Goal: Navigation & Orientation: Find specific page/section

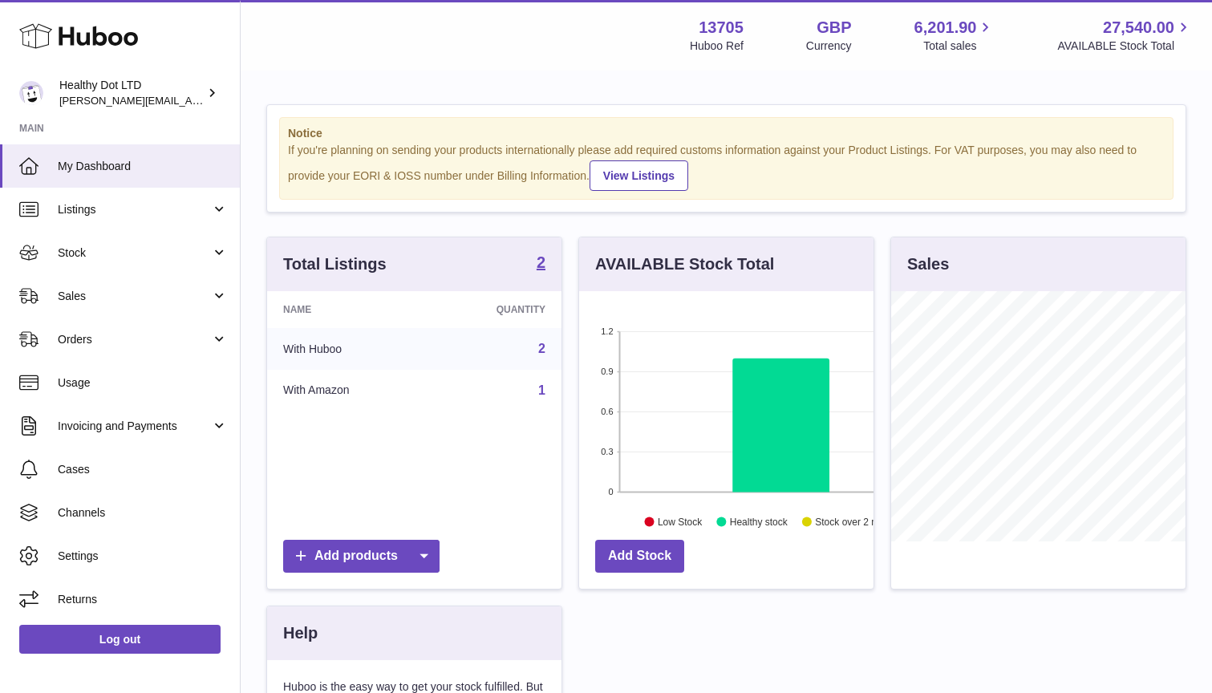
scroll to position [250, 294]
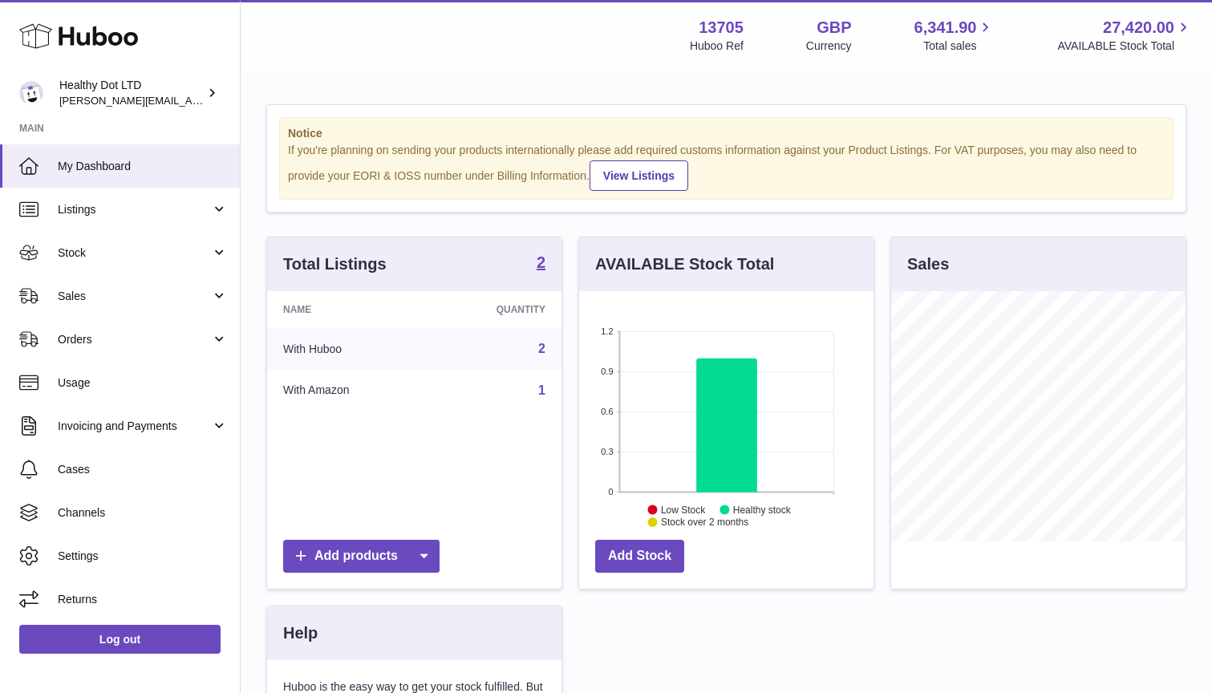
scroll to position [250, 294]
click at [102, 328] on link "Orders" at bounding box center [120, 339] width 240 height 43
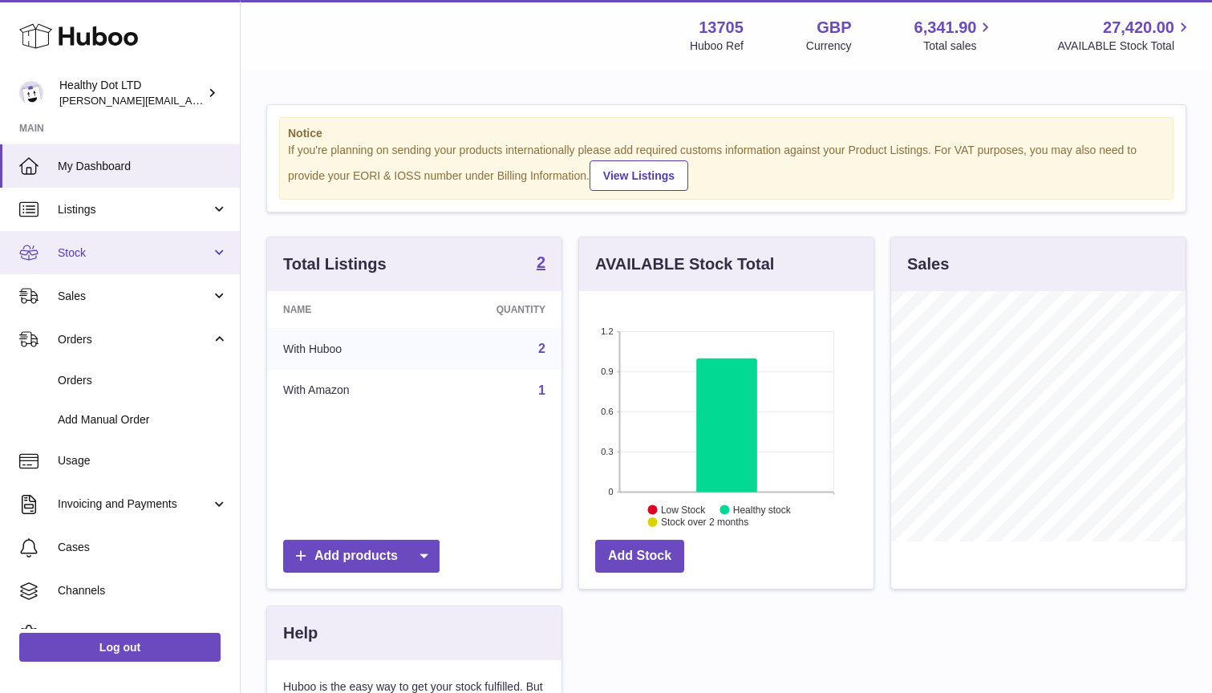
click at [100, 261] on link "Stock" at bounding box center [120, 252] width 240 height 43
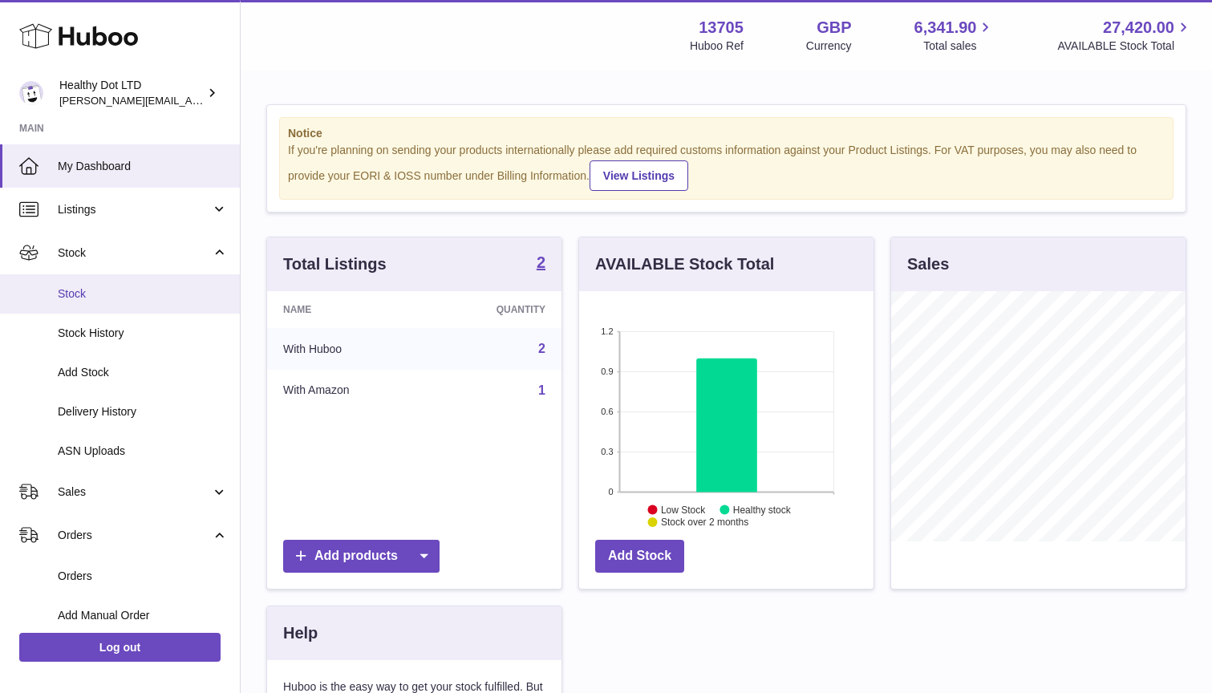
click at [101, 286] on span "Stock" at bounding box center [143, 293] width 170 height 15
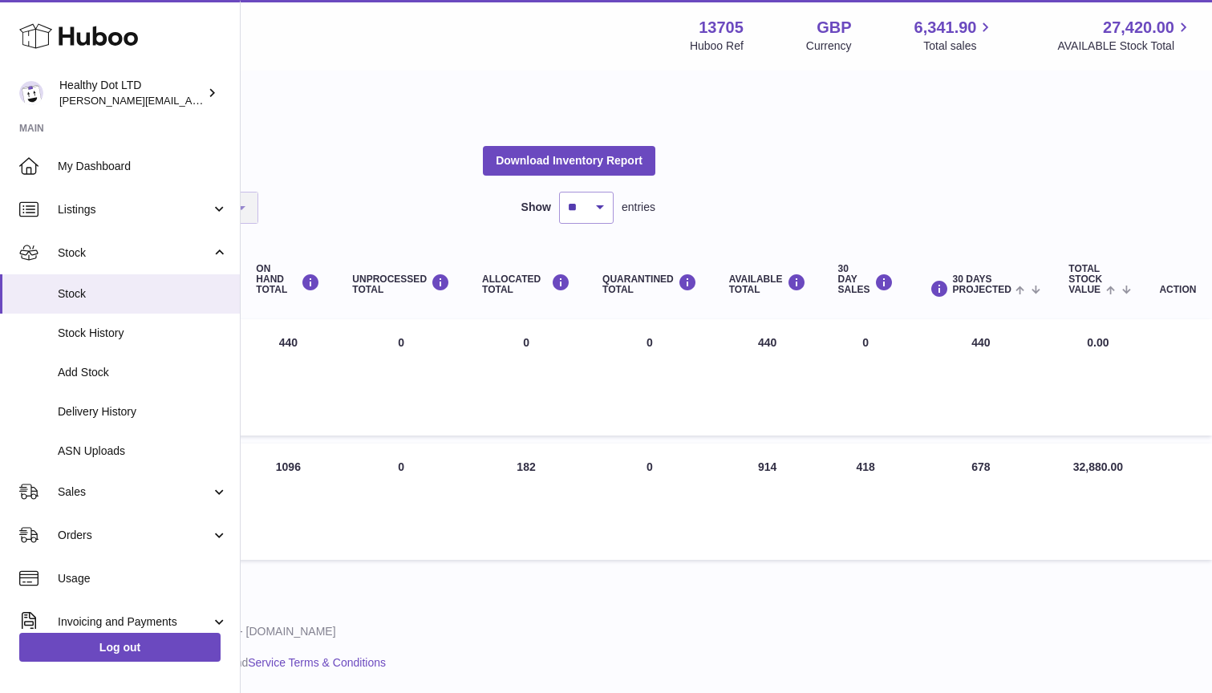
scroll to position [0, 535]
click at [142, 164] on span "My Dashboard" at bounding box center [143, 166] width 170 height 15
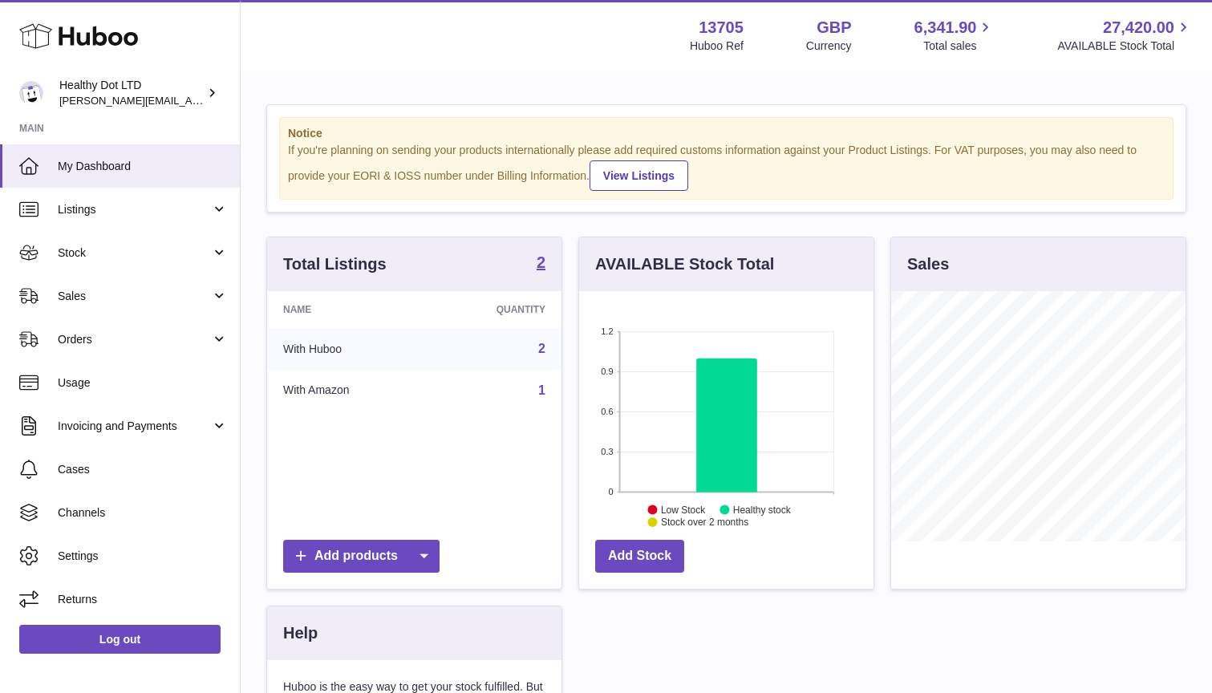
scroll to position [250, 294]
